Goal: Task Accomplishment & Management: Use online tool/utility

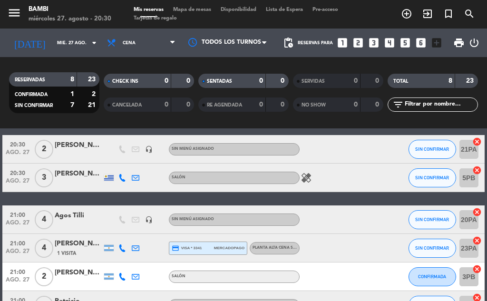
scroll to position [48, 0]
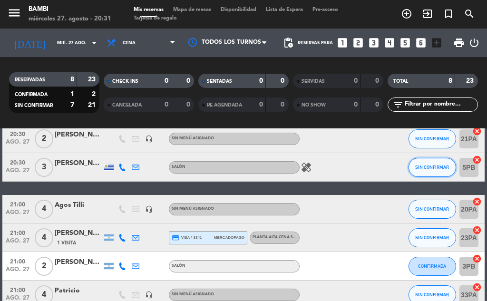
click at [435, 168] on span "SIN CONFIRMAR" at bounding box center [432, 166] width 34 height 5
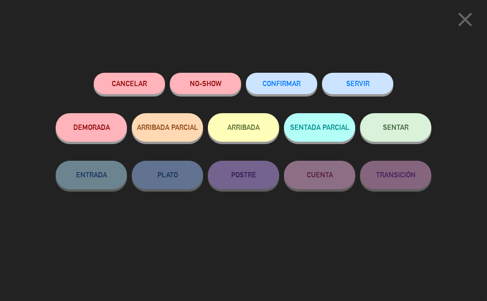
click at [251, 128] on button "ARRIBADA" at bounding box center [243, 127] width 71 height 29
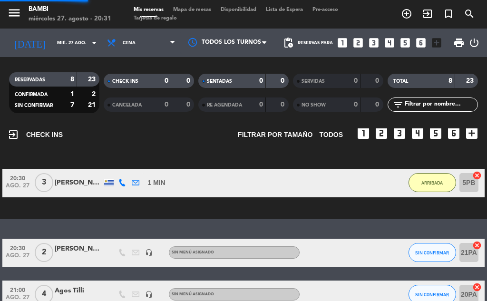
scroll to position [162, 0]
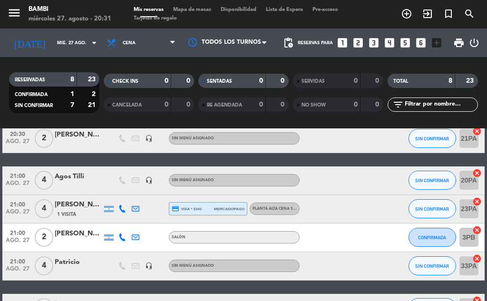
click at [196, 10] on span "Mapa de mesas" at bounding box center [192, 9] width 48 height 5
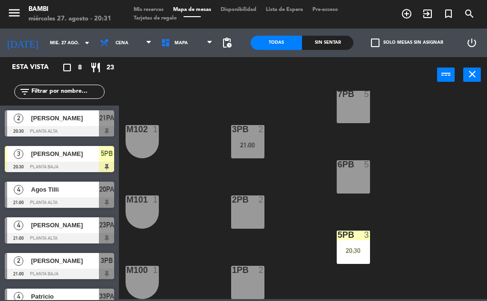
scroll to position [95, 0]
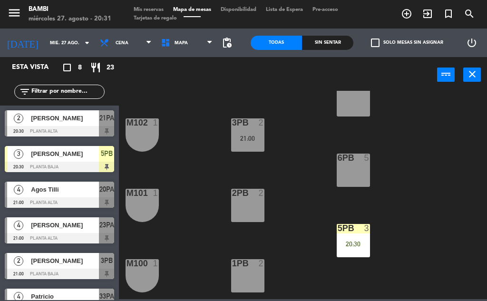
click at [244, 207] on div "2PB 2" at bounding box center [247, 205] width 33 height 33
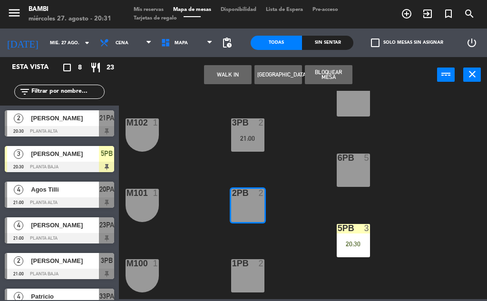
click at [239, 71] on button "WALK IN" at bounding box center [228, 74] width 48 height 19
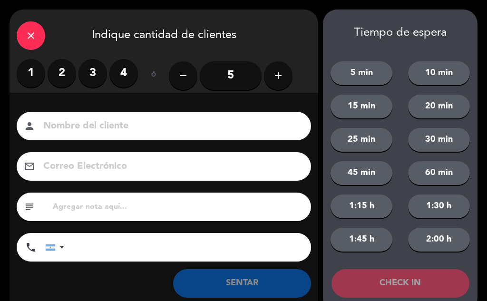
click at [60, 70] on label "2" at bounding box center [62, 73] width 29 height 29
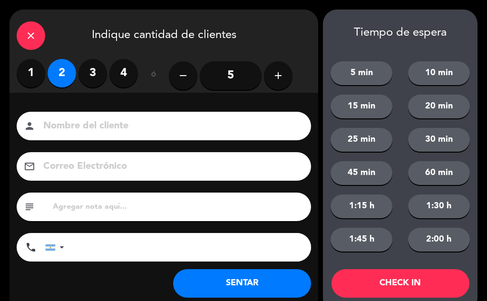
click at [381, 288] on button "CHECK IN" at bounding box center [400, 283] width 138 height 29
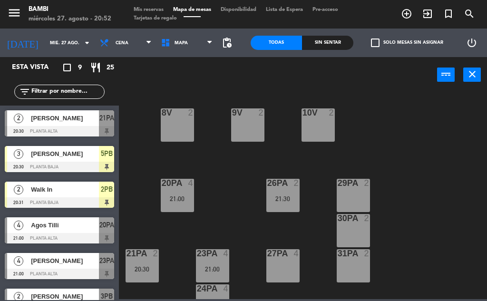
scroll to position [333, 0]
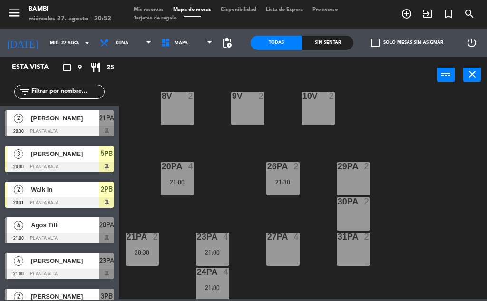
click at [351, 248] on div "31PA 2" at bounding box center [353, 248] width 33 height 33
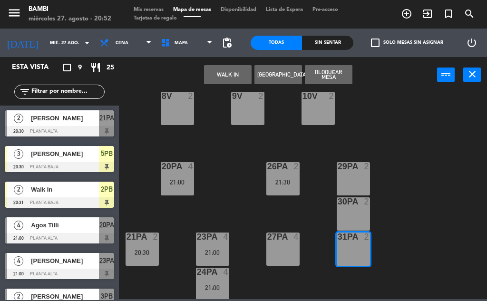
click at [235, 68] on button "WALK IN" at bounding box center [228, 74] width 48 height 19
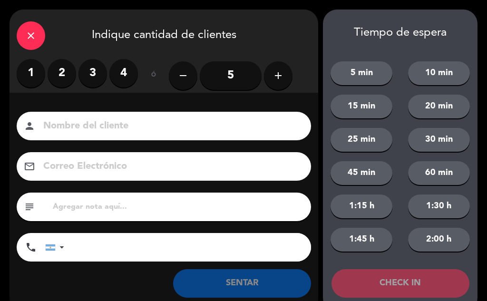
click at [67, 73] on label "2" at bounding box center [62, 73] width 29 height 29
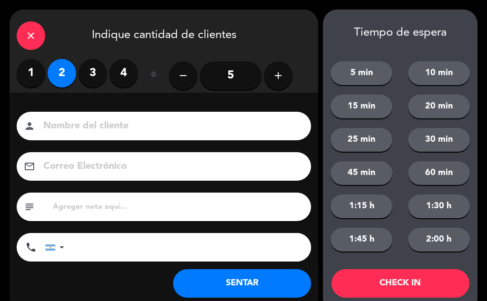
click at [390, 289] on button "CHECK IN" at bounding box center [400, 283] width 138 height 29
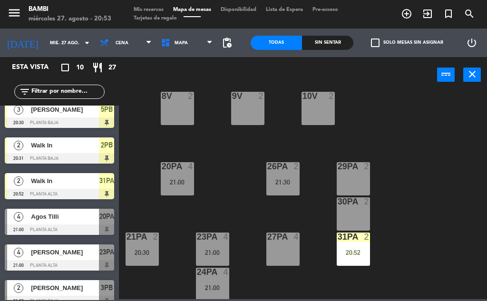
scroll to position [0, 0]
